Goal: Transaction & Acquisition: Book appointment/travel/reservation

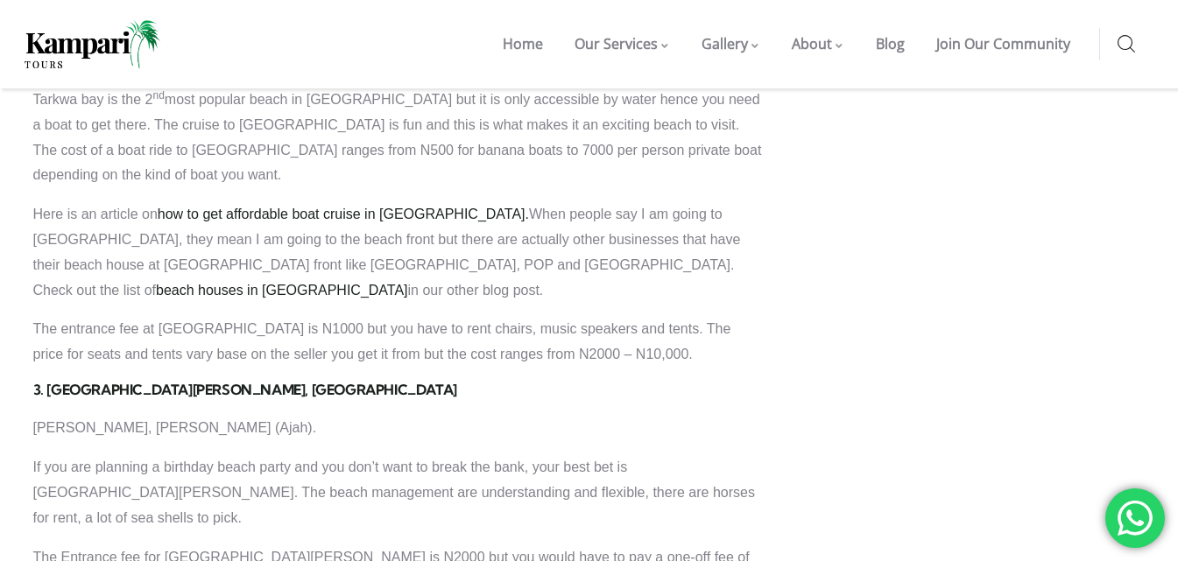
scroll to position [1786, 0]
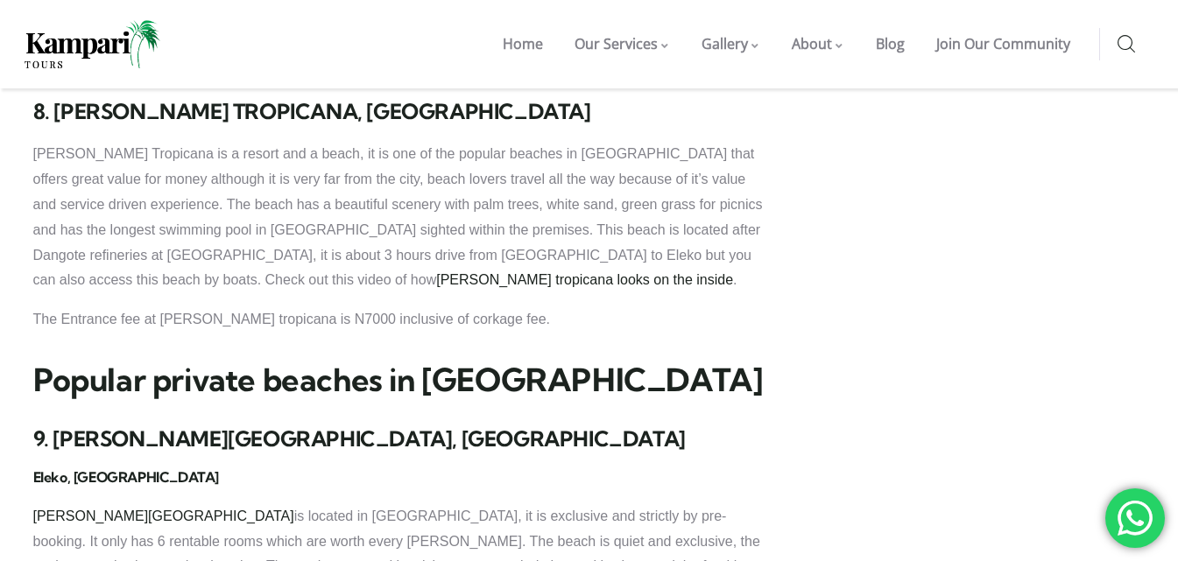
scroll to position [3020, 0]
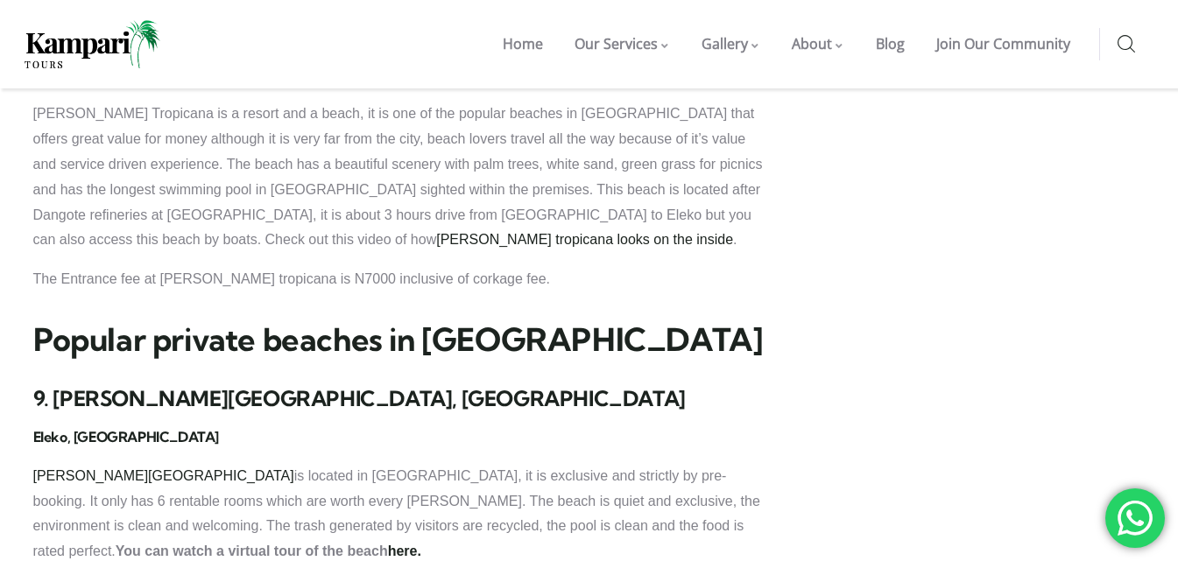
drag, startPoint x: 1181, startPoint y: 289, endPoint x: 842, endPoint y: 304, distance: 339.3
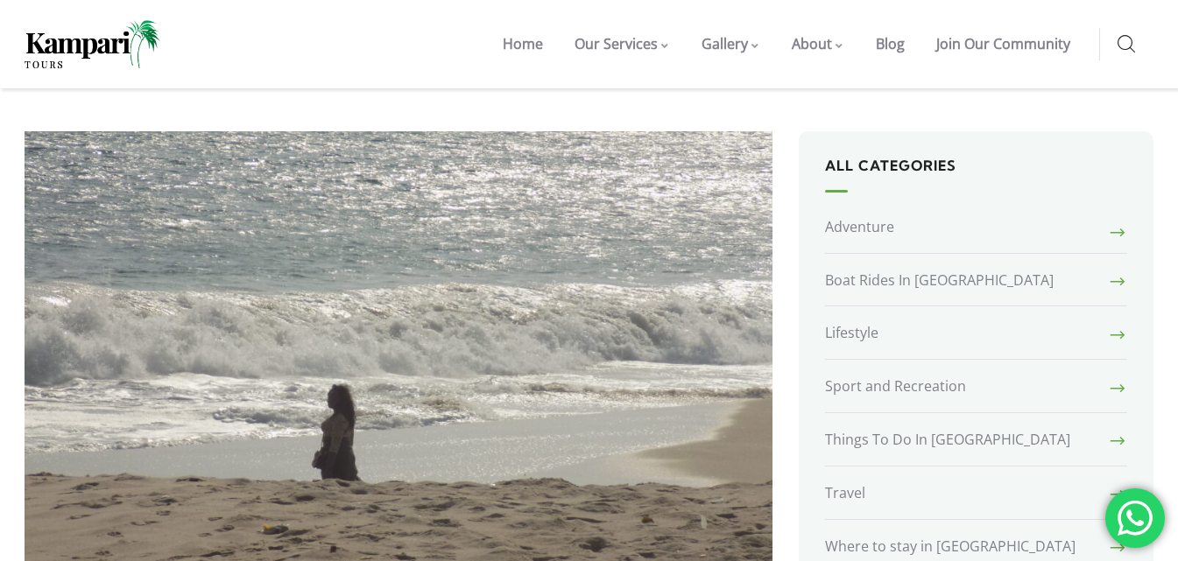
scroll to position [381, 0]
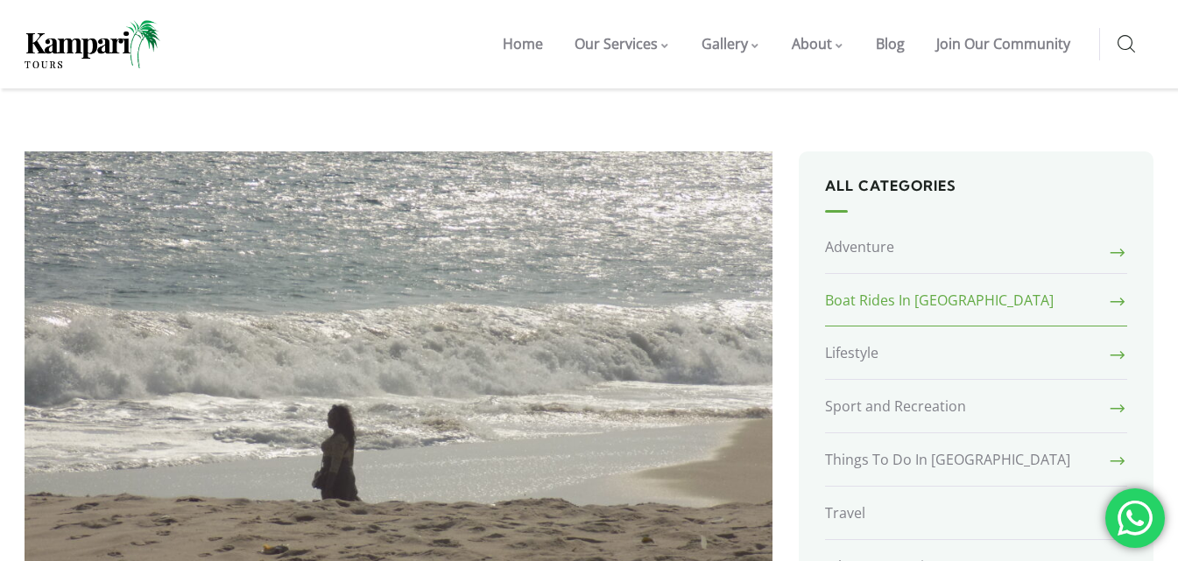
click at [1019, 275] on link "Boat Rides In [GEOGRAPHIC_DATA]" at bounding box center [976, 301] width 303 height 53
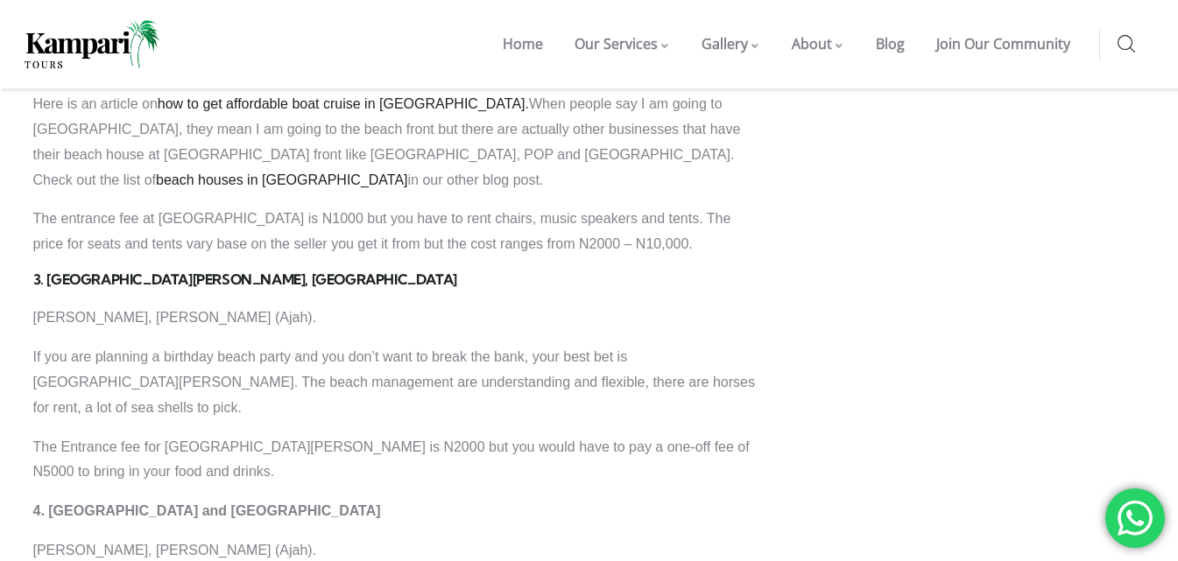
scroll to position [1876, 0]
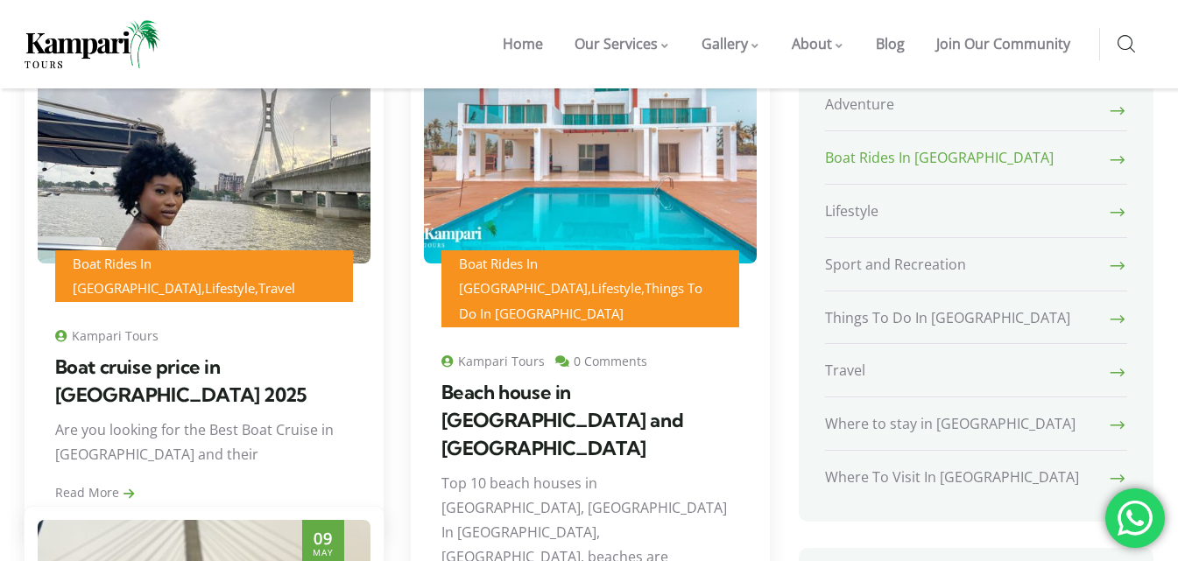
scroll to position [299, 0]
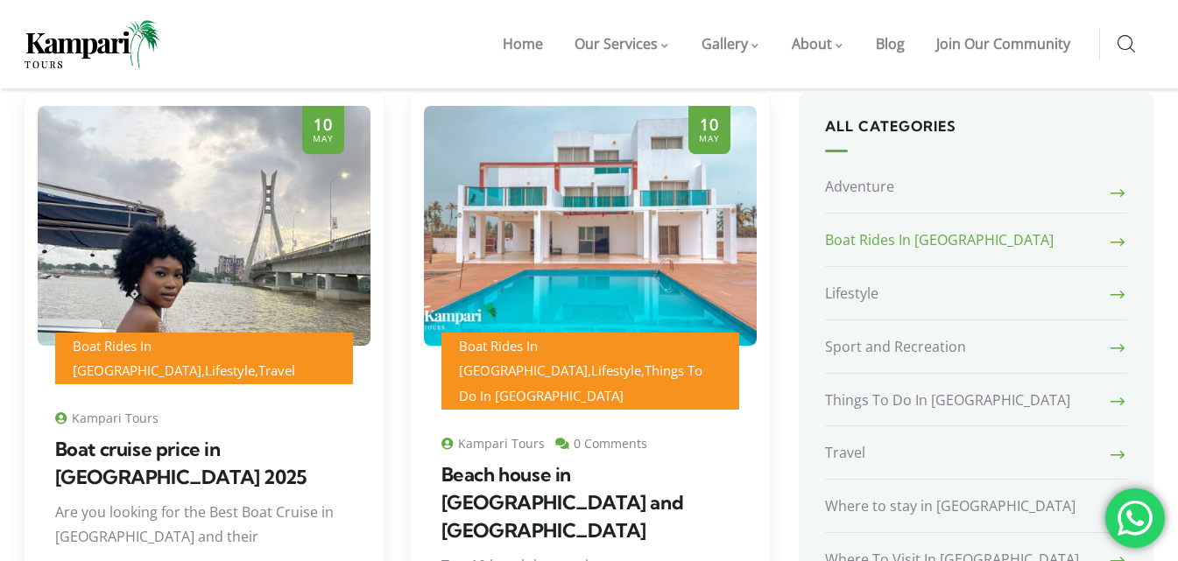
drag, startPoint x: 1188, startPoint y: 54, endPoint x: 1190, endPoint y: 89, distance: 35.1
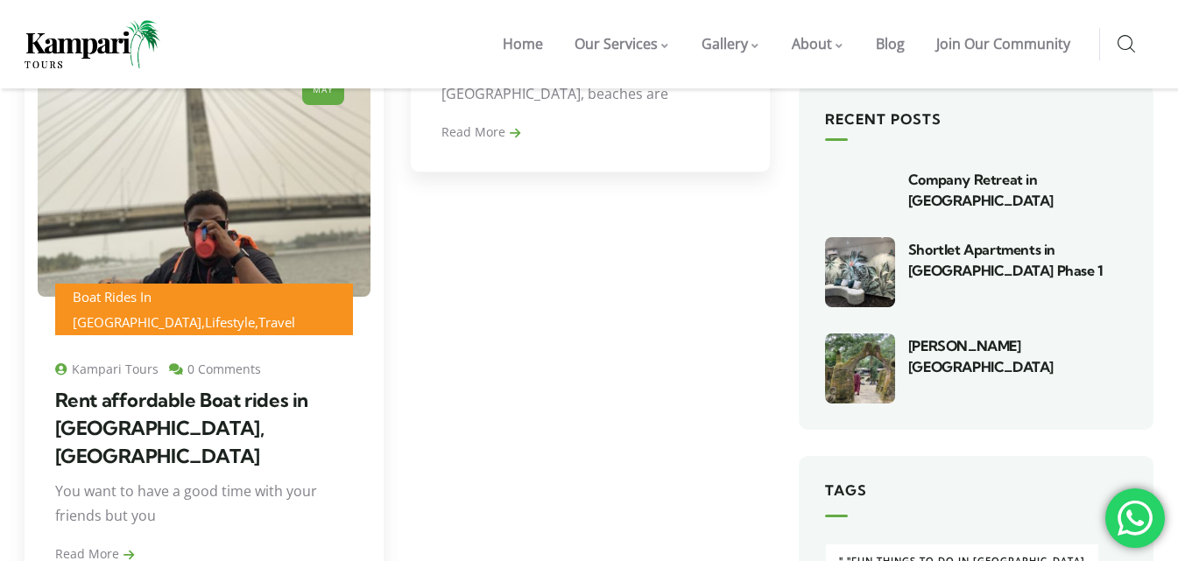
scroll to position [852, 0]
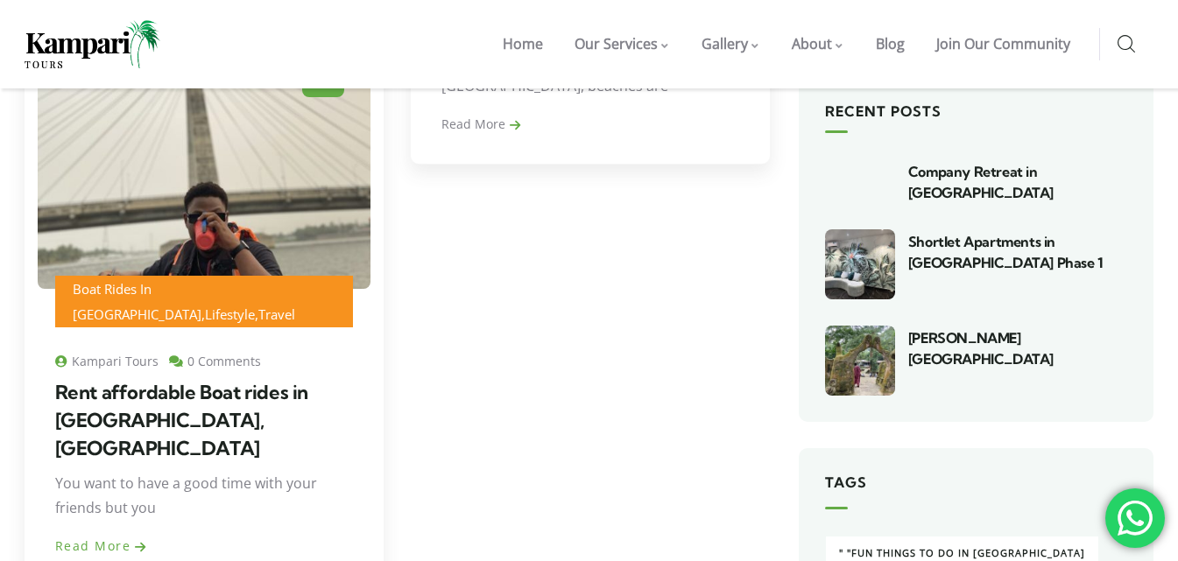
click at [74, 538] on link "Read More" at bounding box center [101, 546] width 92 height 17
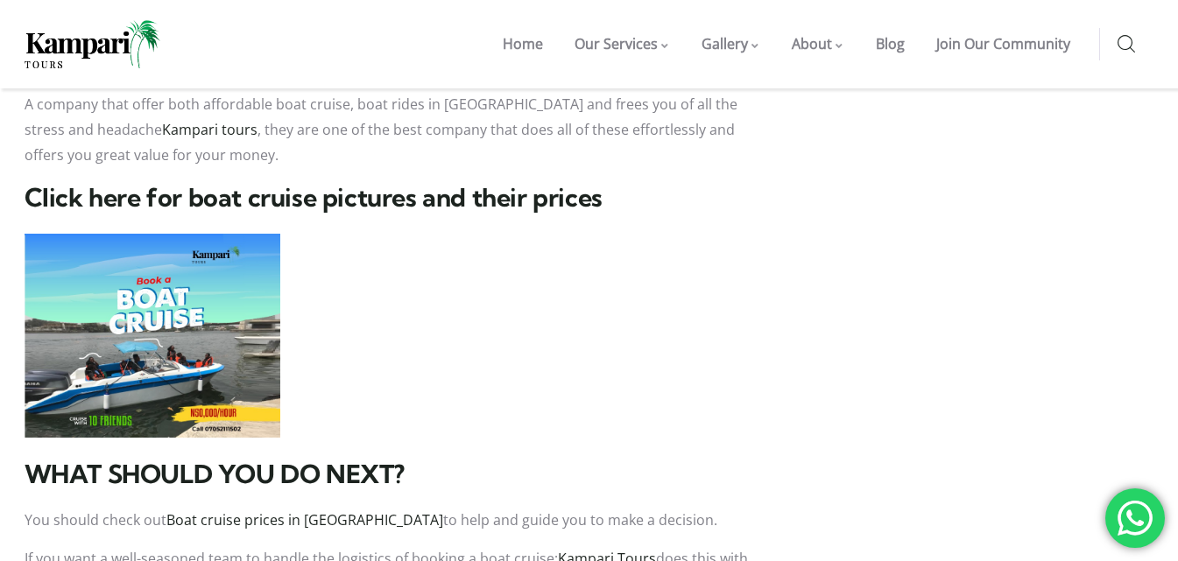
scroll to position [2907, 0]
